Goal: Information Seeking & Learning: Learn about a topic

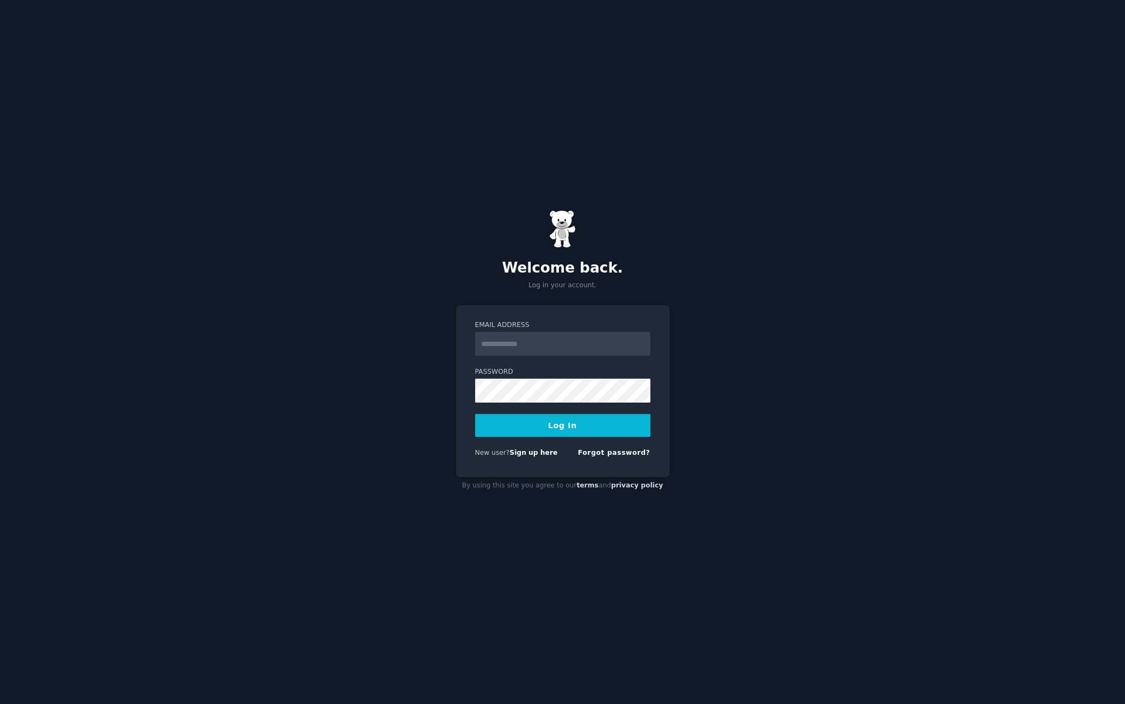
click at [511, 340] on input "Email Address" at bounding box center [562, 344] width 175 height 24
click at [510, 347] on input "Email Address" at bounding box center [562, 344] width 175 height 24
type input "**********"
click at [559, 415] on button "Log In" at bounding box center [562, 425] width 175 height 23
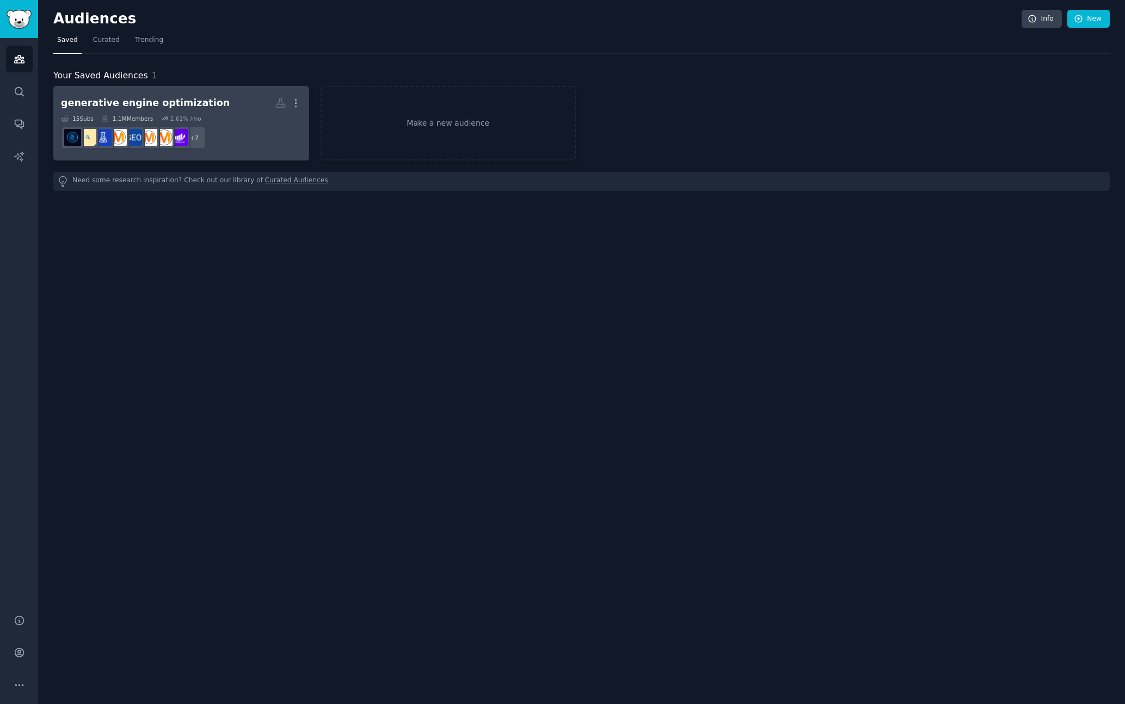
click at [214, 133] on dd "r/juststart, r/GEO_GenEngineTalk, r/GAIO, r/GenEngineOptimizers, r/GenerativeEn…" at bounding box center [181, 137] width 241 height 30
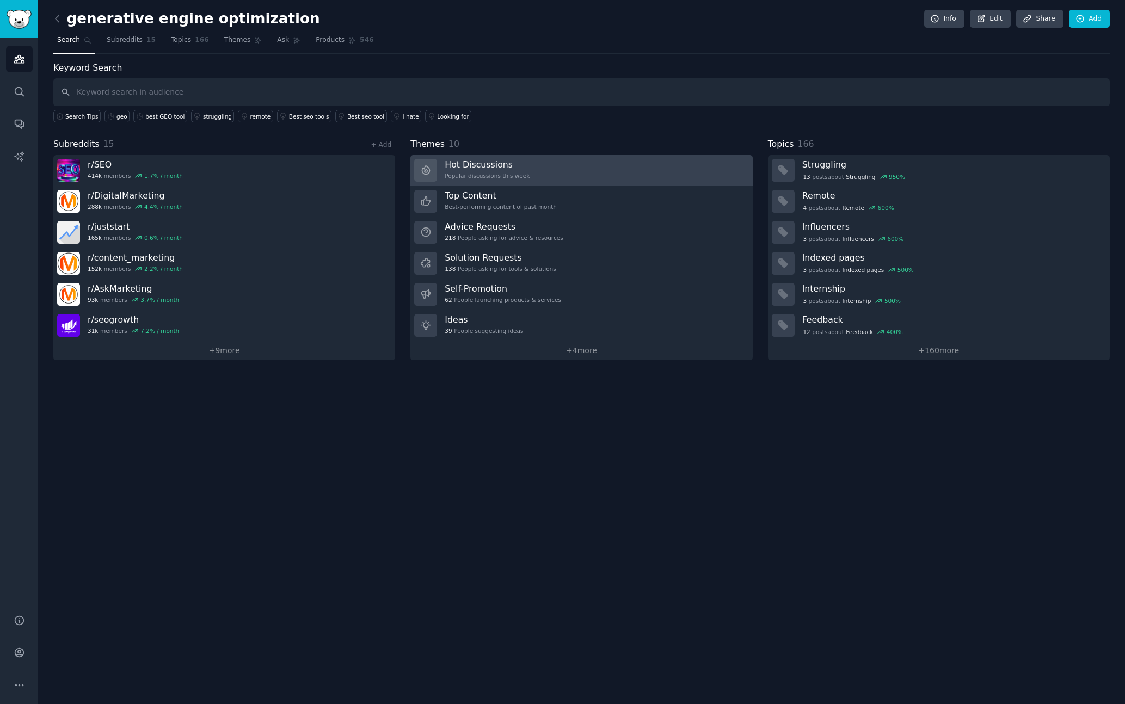
click at [549, 179] on link "Hot Discussions Popular discussions this week" at bounding box center [581, 170] width 342 height 31
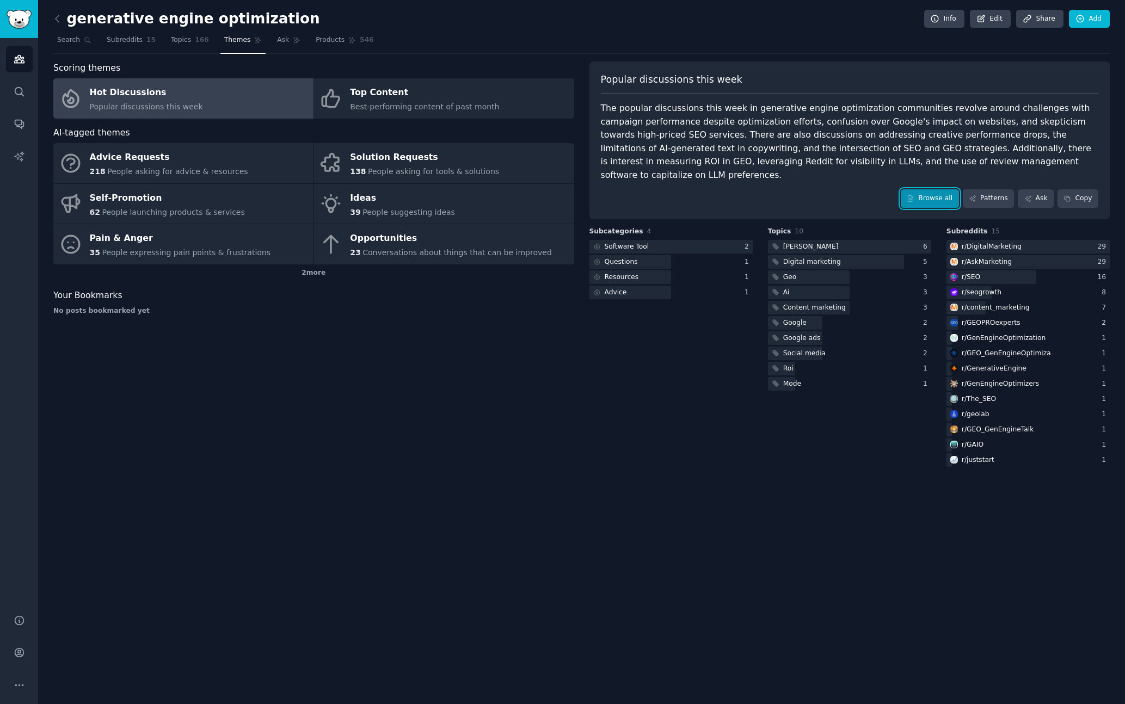
click at [914, 195] on icon at bounding box center [911, 199] width 8 height 8
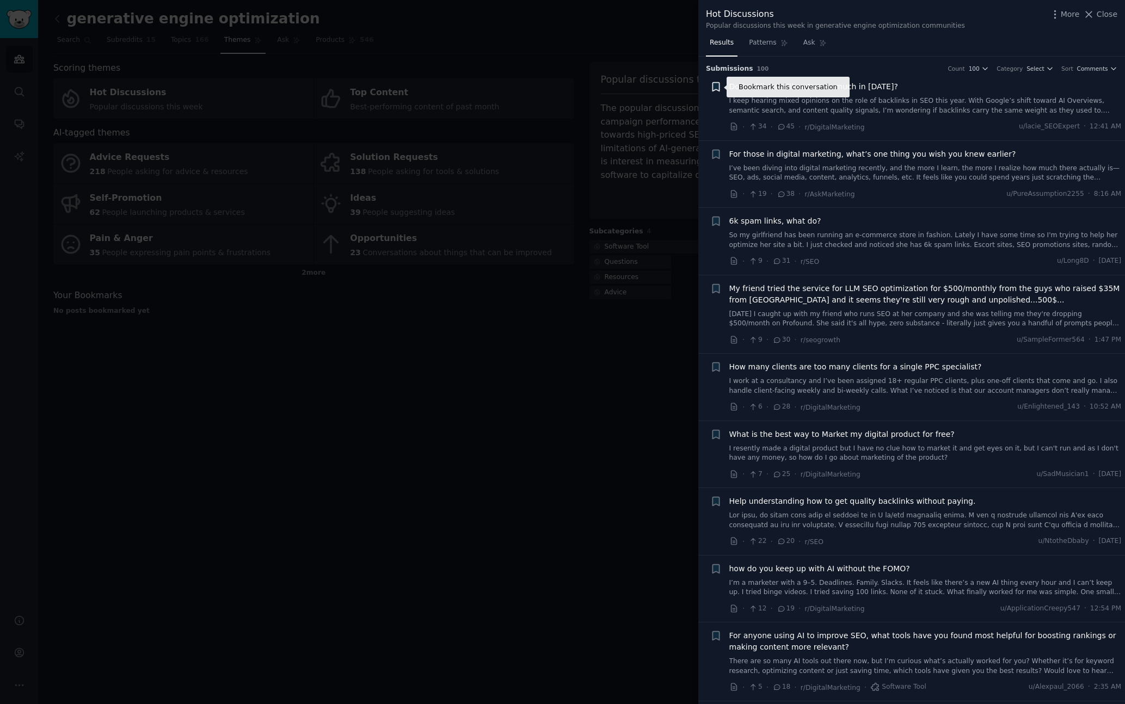
click at [713, 86] on icon "button" at bounding box center [715, 87] width 7 height 9
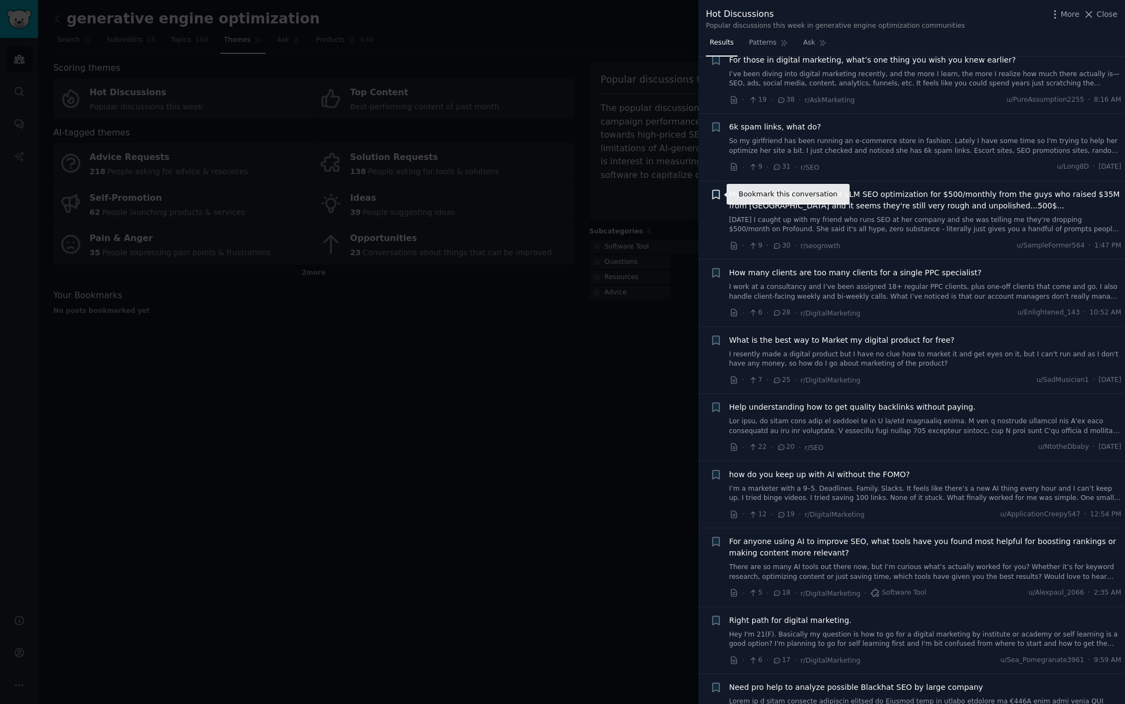
click at [717, 197] on icon "button" at bounding box center [715, 194] width 7 height 9
click at [916, 233] on link "[DATE] I caught up with my friend who runs SEO at her company and she was telli…" at bounding box center [925, 225] width 392 height 19
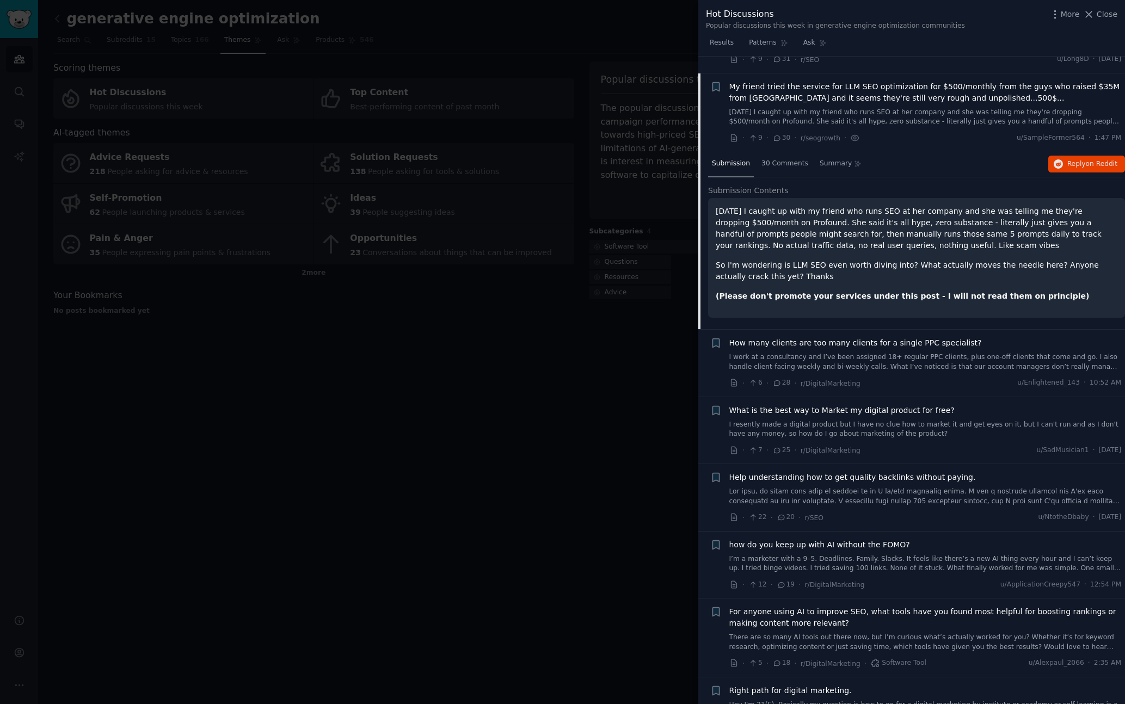
scroll to position [201, 0]
click at [1080, 169] on span "Reply on Reddit" at bounding box center [1092, 166] width 50 height 10
